Goal: Information Seeking & Learning: Learn about a topic

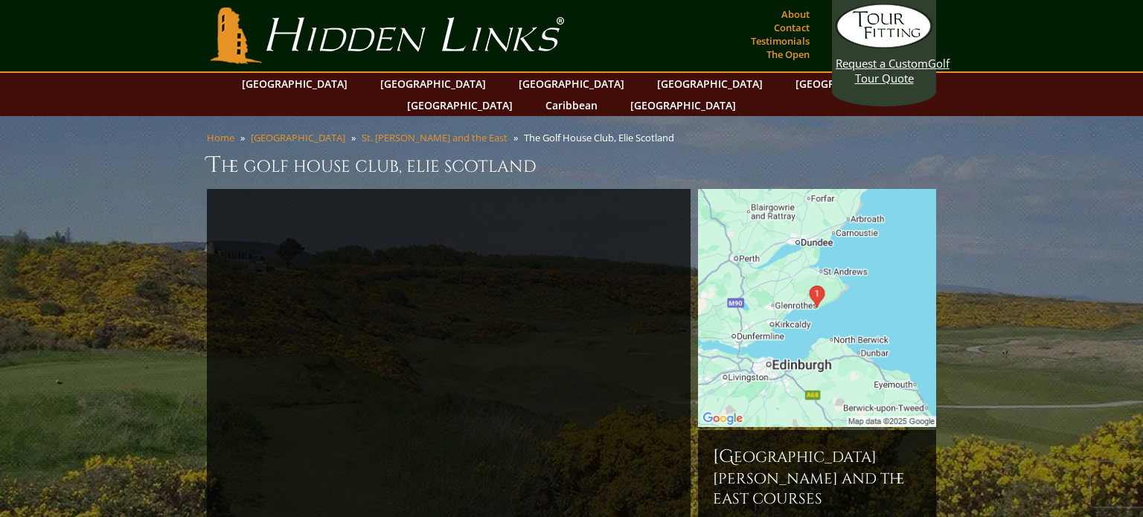
click at [474, 189] on iframe at bounding box center [449, 360] width 484 height 342
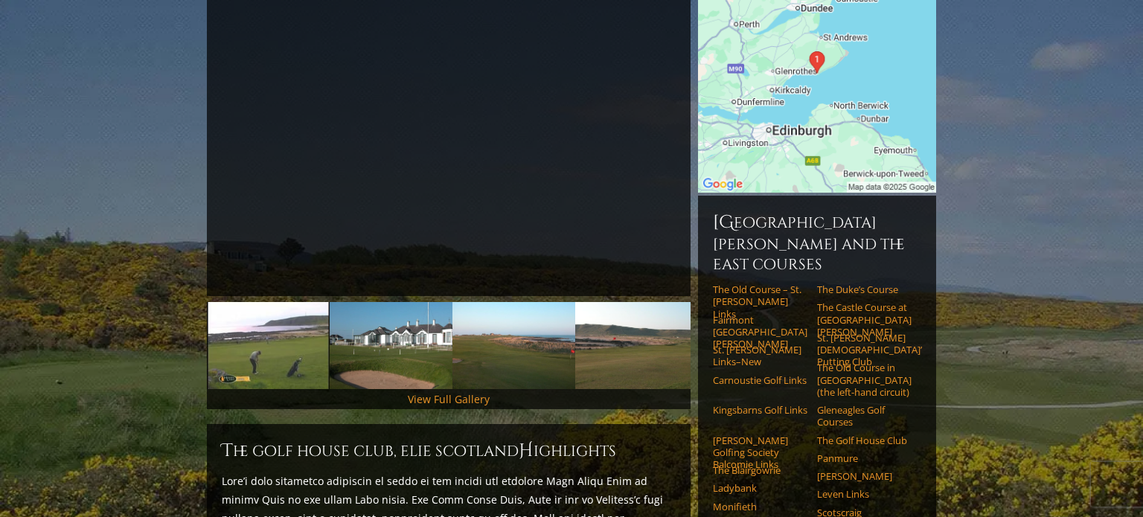
scroll to position [235, 0]
click at [851, 301] on link "The Castle Course at [GEOGRAPHIC_DATA][PERSON_NAME]" at bounding box center [864, 319] width 95 height 36
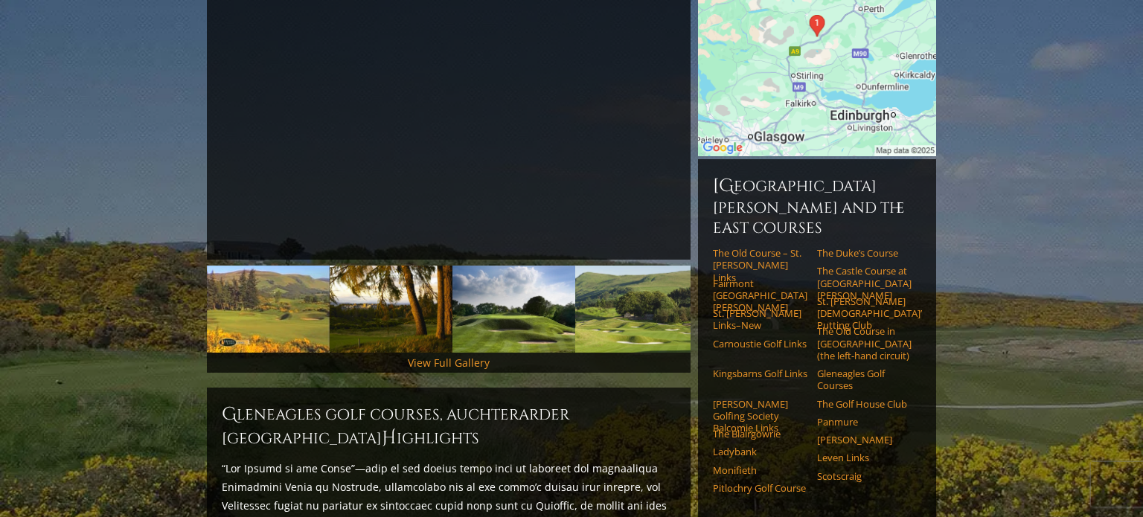
scroll to position [292, 0]
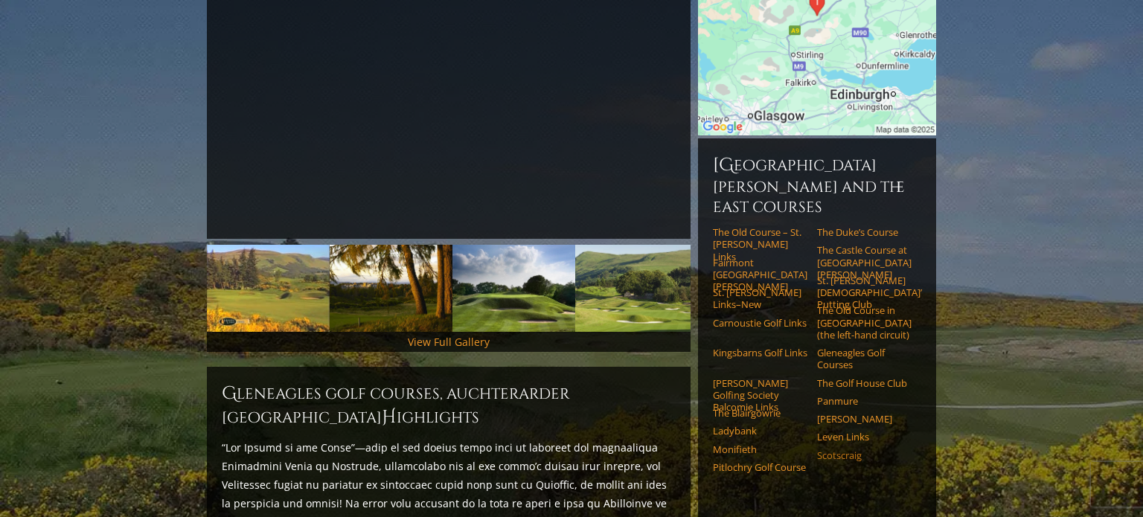
click at [846, 450] on link "Scotscraig" at bounding box center [864, 456] width 95 height 12
